Goal: Task Accomplishment & Management: Manage account settings

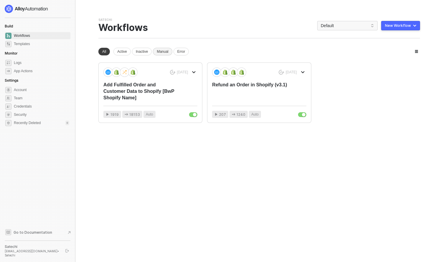
click at [170, 49] on div "Manual" at bounding box center [162, 52] width 19 height 8
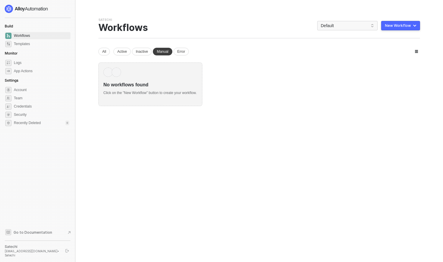
click at [132, 52] on div "All Active Inactive Manual Error" at bounding box center [143, 52] width 90 height 8
click at [122, 52] on div "Active" at bounding box center [121, 52] width 17 height 8
click at [99, 51] on div "All" at bounding box center [103, 52] width 11 height 8
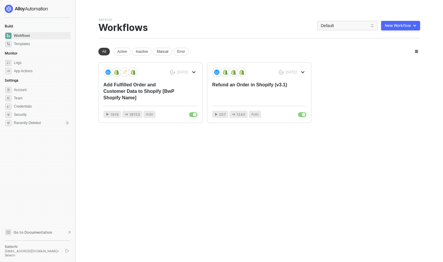
click at [40, 6] on img at bounding box center [27, 9] width 44 height 8
click at [41, 92] on span "Account" at bounding box center [41, 89] width 55 height 7
